Goal: Transaction & Acquisition: Download file/media

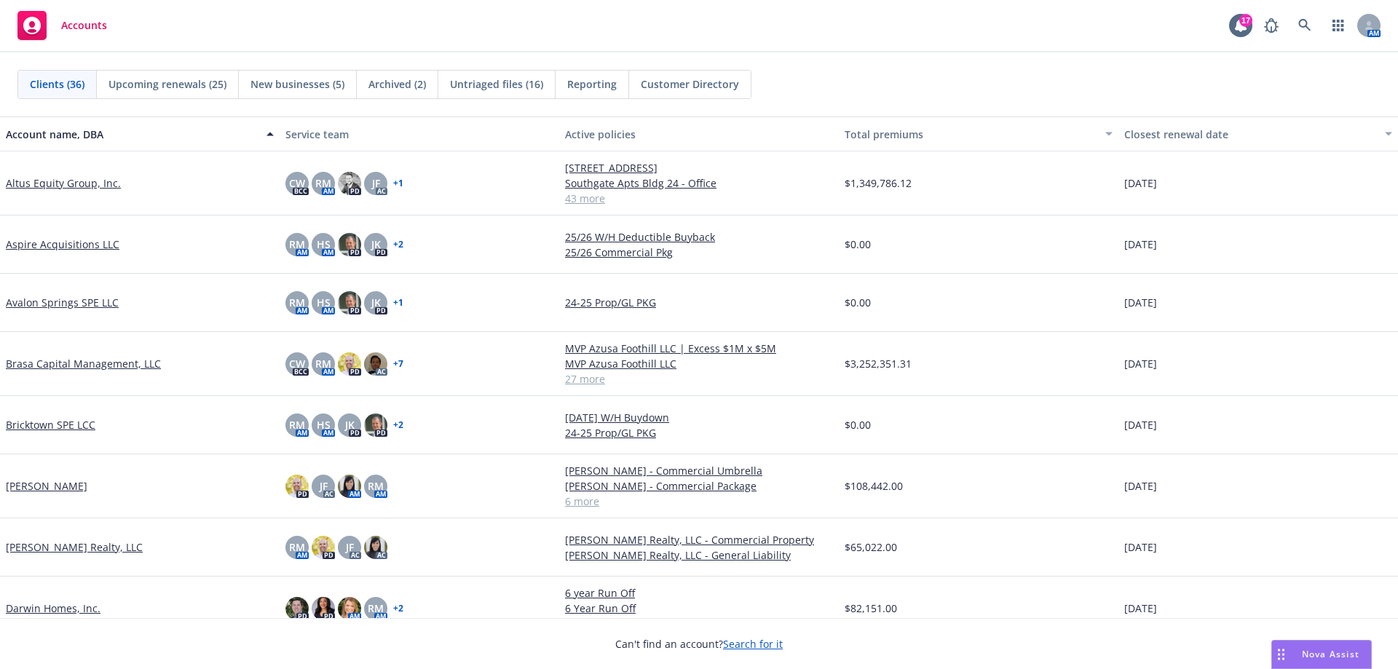
click at [65, 186] on link "Altus Equity Group, Inc." at bounding box center [63, 182] width 115 height 15
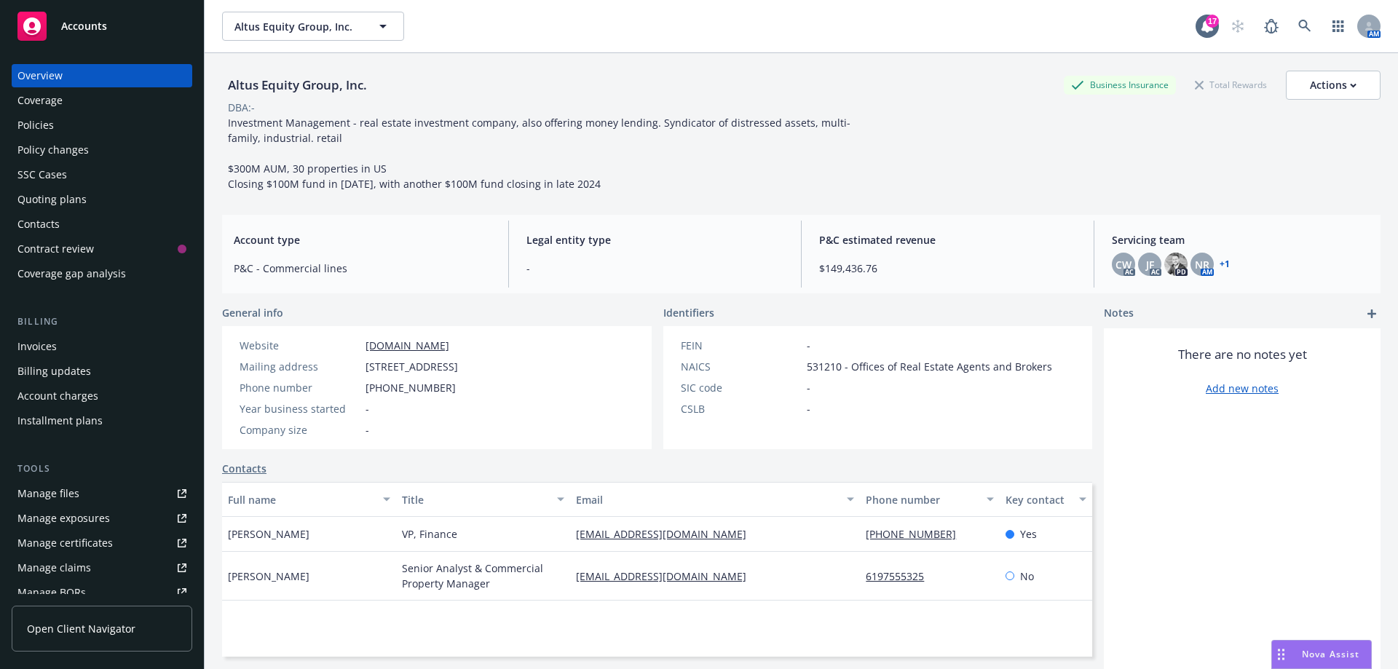
click at [54, 127] on div "Policies" at bounding box center [101, 125] width 169 height 23
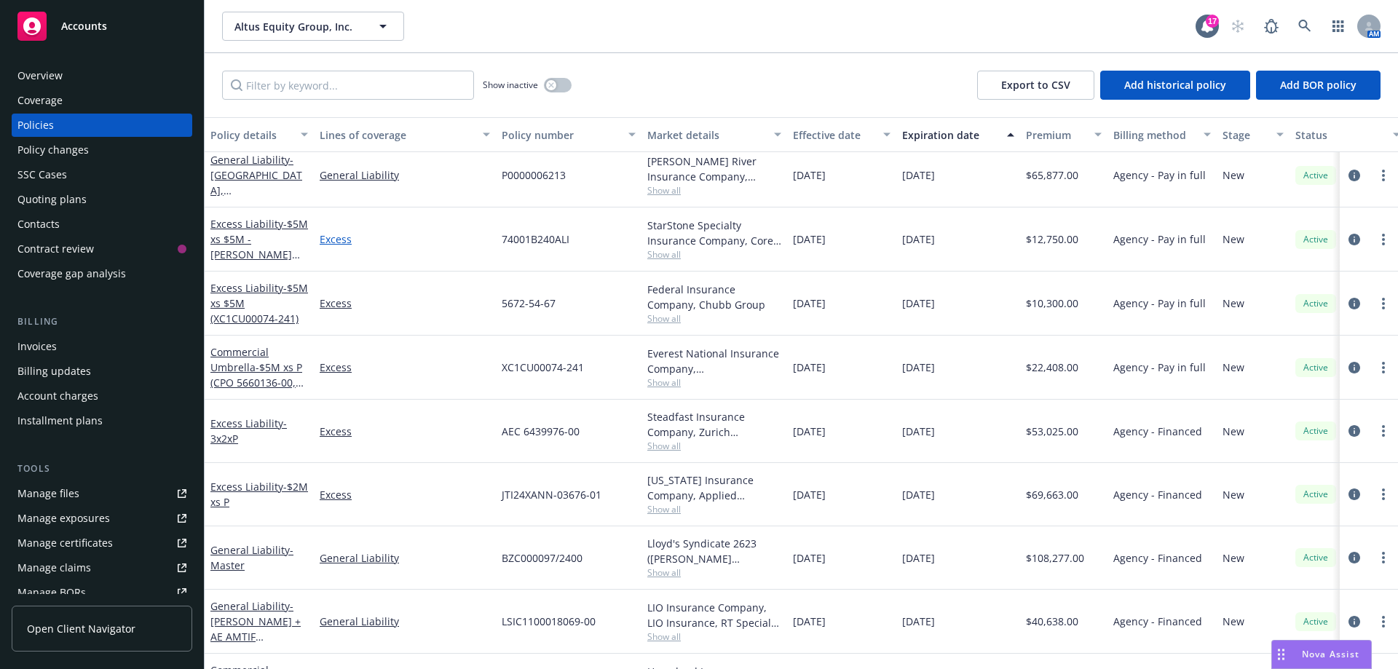
scroll to position [146, 0]
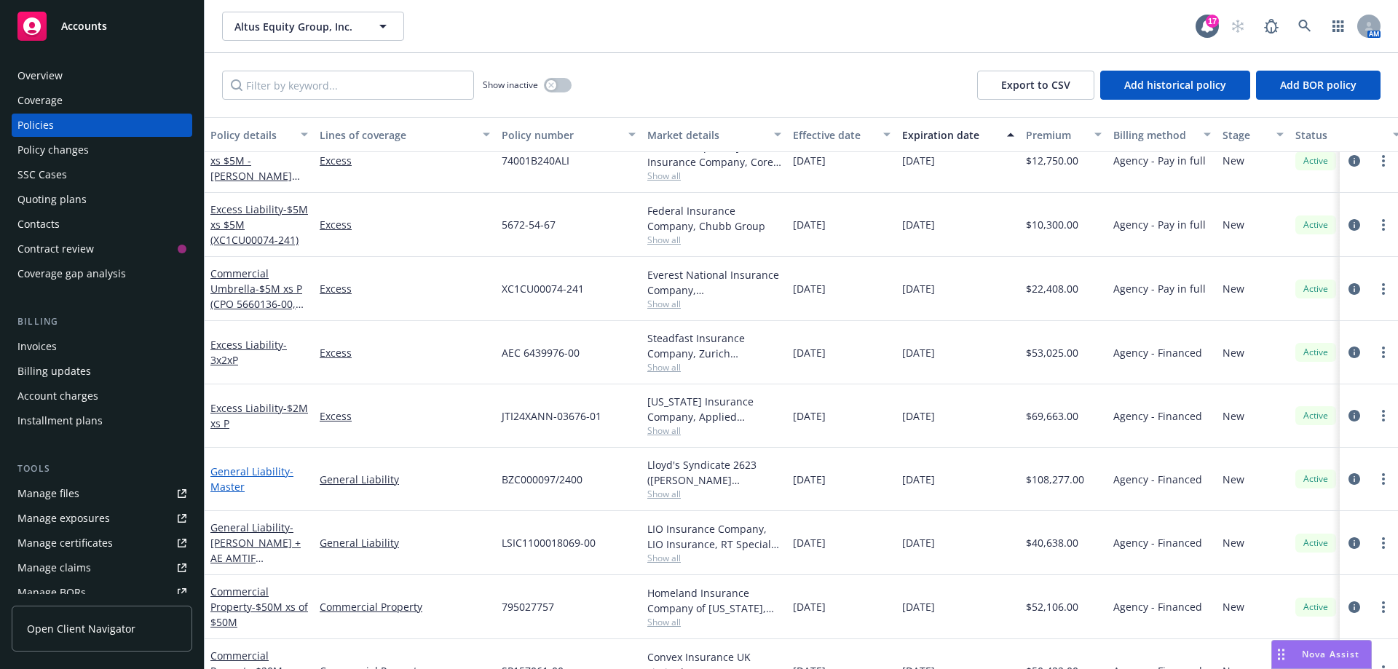
click at [235, 474] on link "General Liability - Master" at bounding box center [251, 479] width 83 height 29
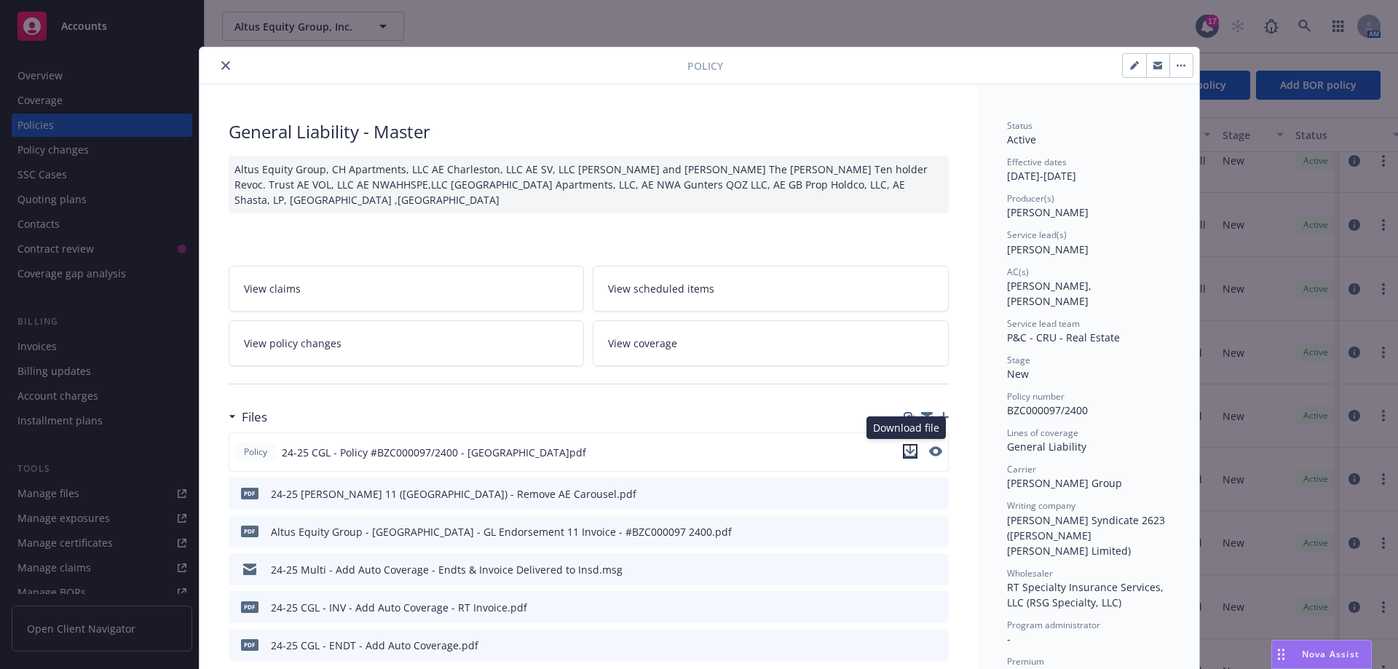
click at [904, 450] on icon "download file" at bounding box center [910, 452] width 12 height 12
click at [222, 66] on icon "close" at bounding box center [225, 65] width 9 height 9
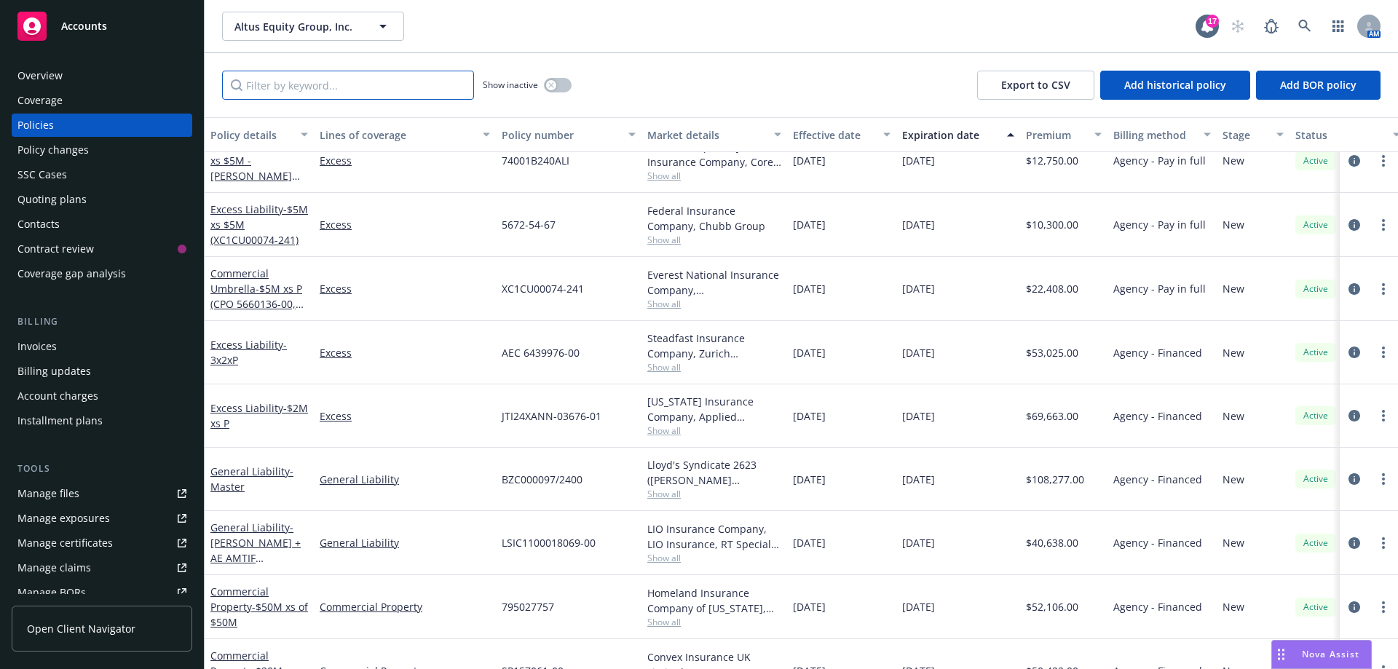
click at [328, 82] on input "Filter by keyword..." at bounding box center [348, 85] width 252 height 29
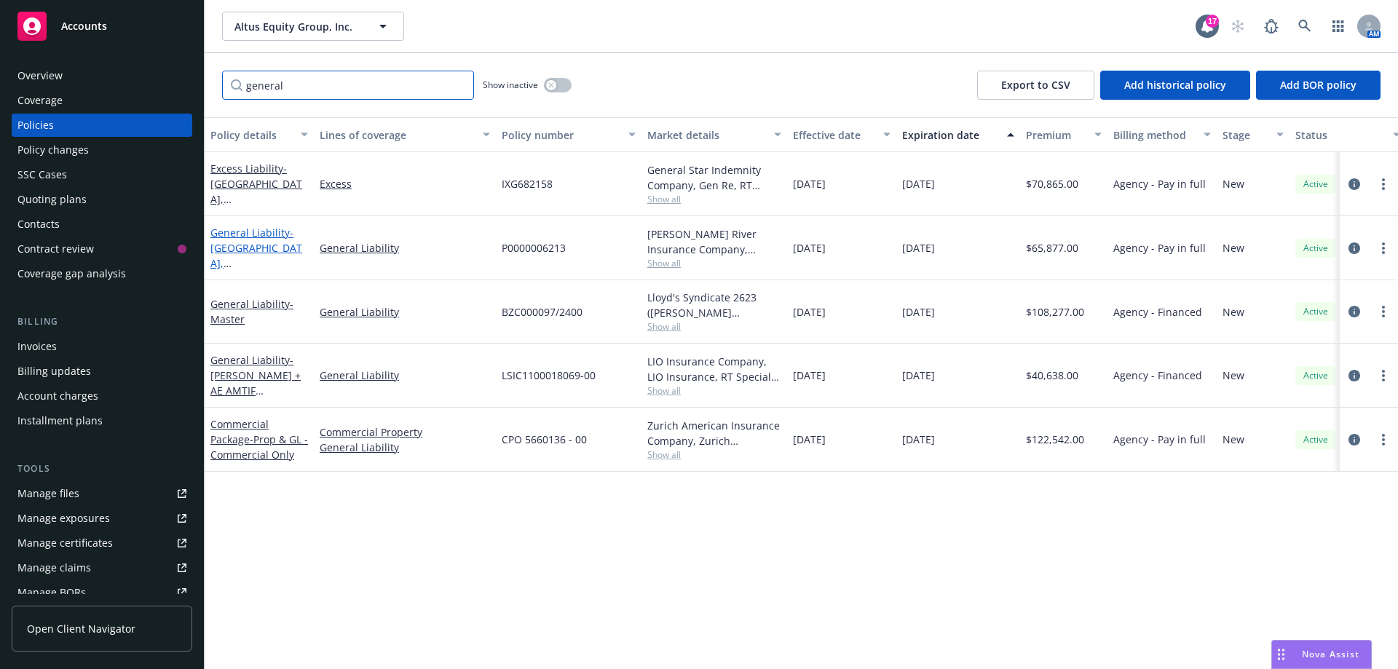
type input "general"
click at [281, 237] on link "General Liability - Odessa, TX" at bounding box center [256, 263] width 92 height 75
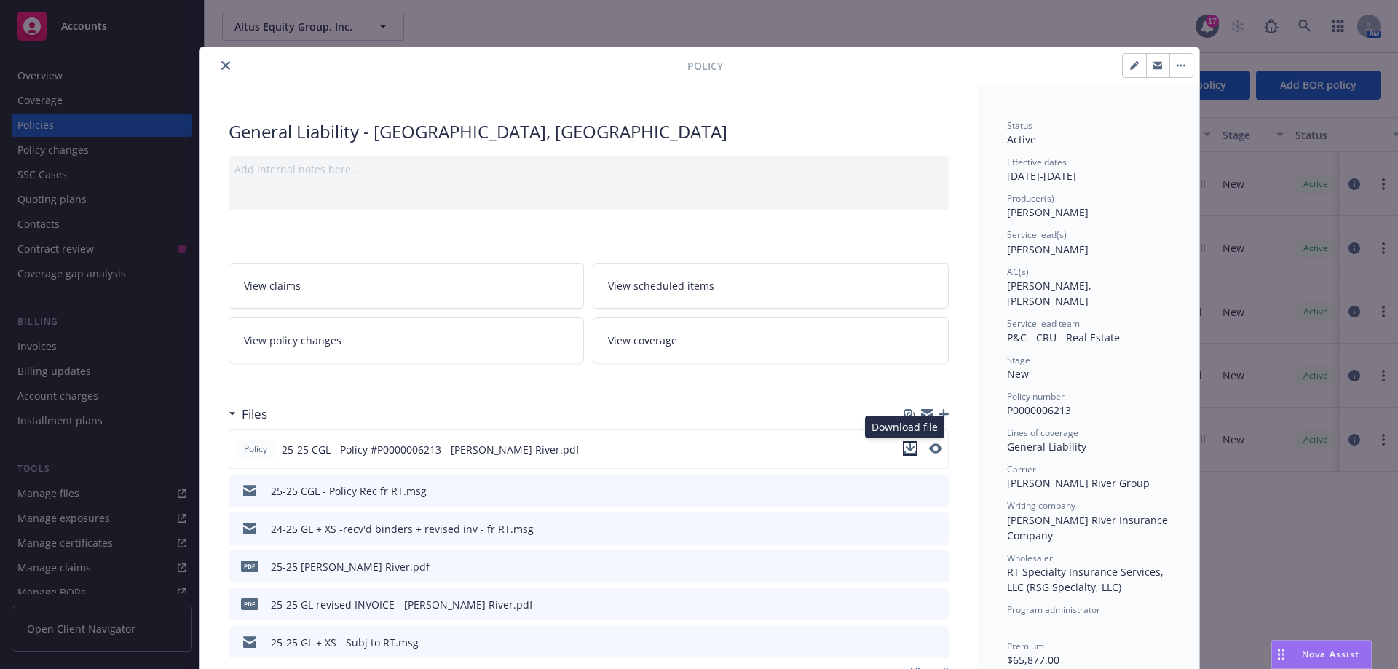
click at [909, 451] on icon "download file" at bounding box center [910, 449] width 12 height 12
